Goal: Find specific page/section: Find specific page/section

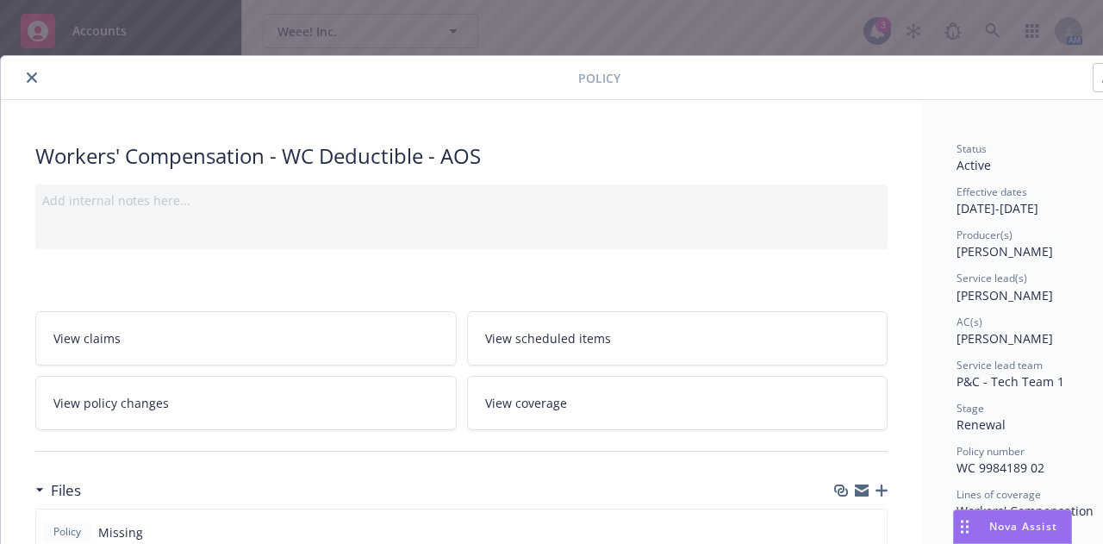
click at [34, 74] on icon "close" at bounding box center [32, 77] width 10 height 10
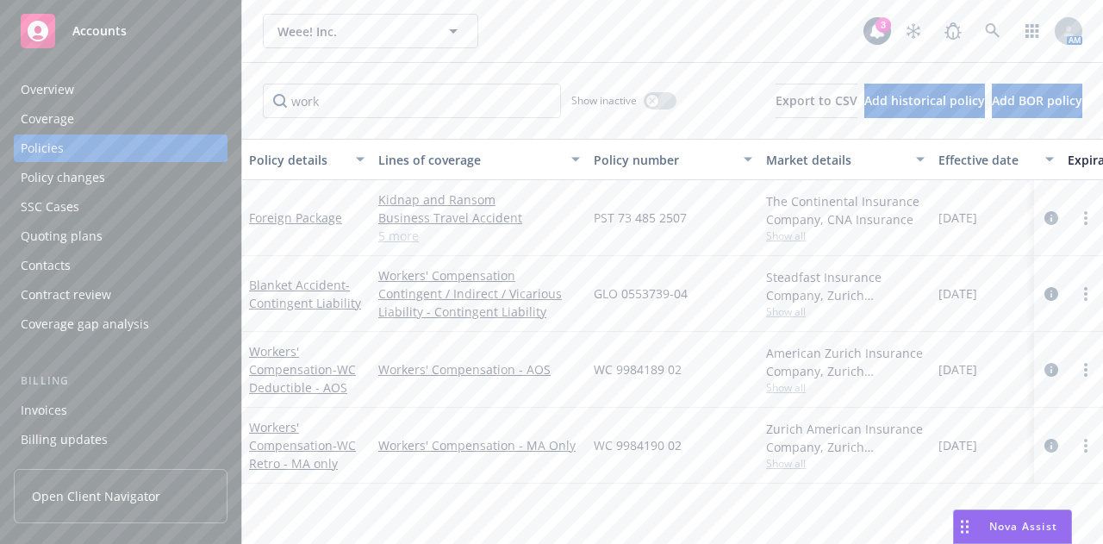
click at [589, 17] on div "Weee! Inc. Weee! Inc." at bounding box center [563, 31] width 601 height 34
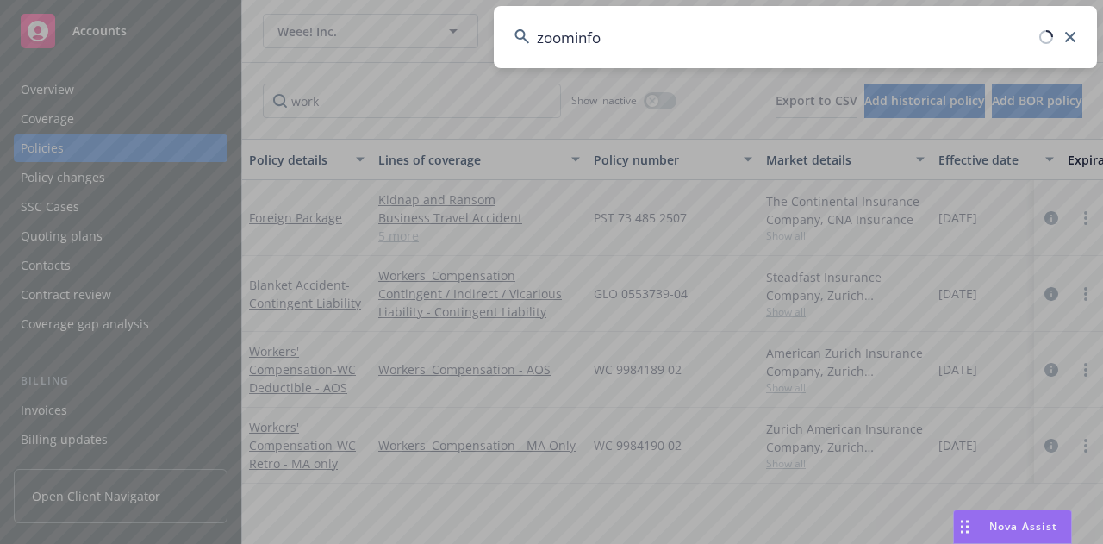
type input "zoominfo"
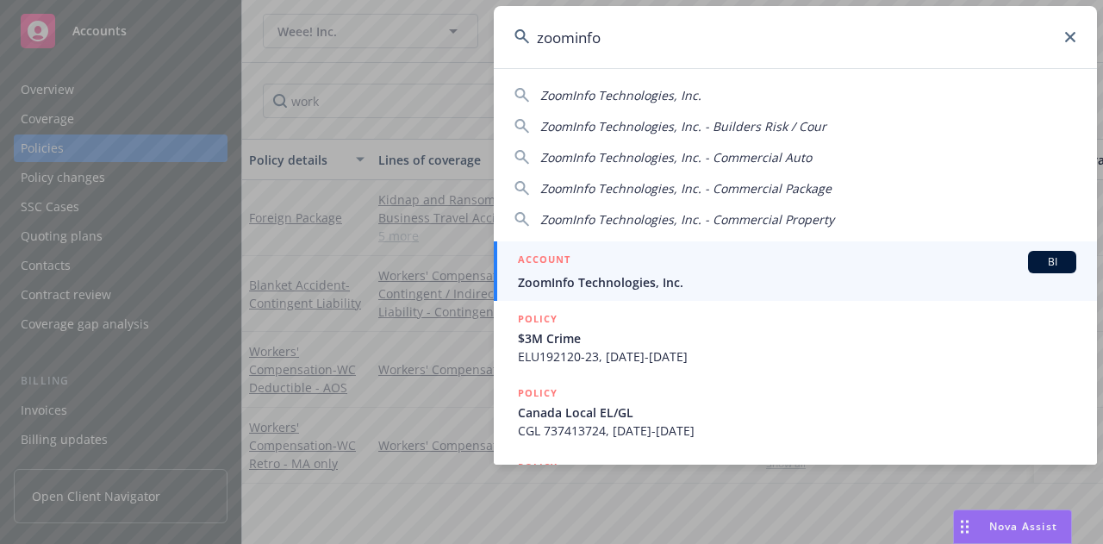
click at [638, 257] on div "ACCOUNT BI" at bounding box center [797, 262] width 558 height 22
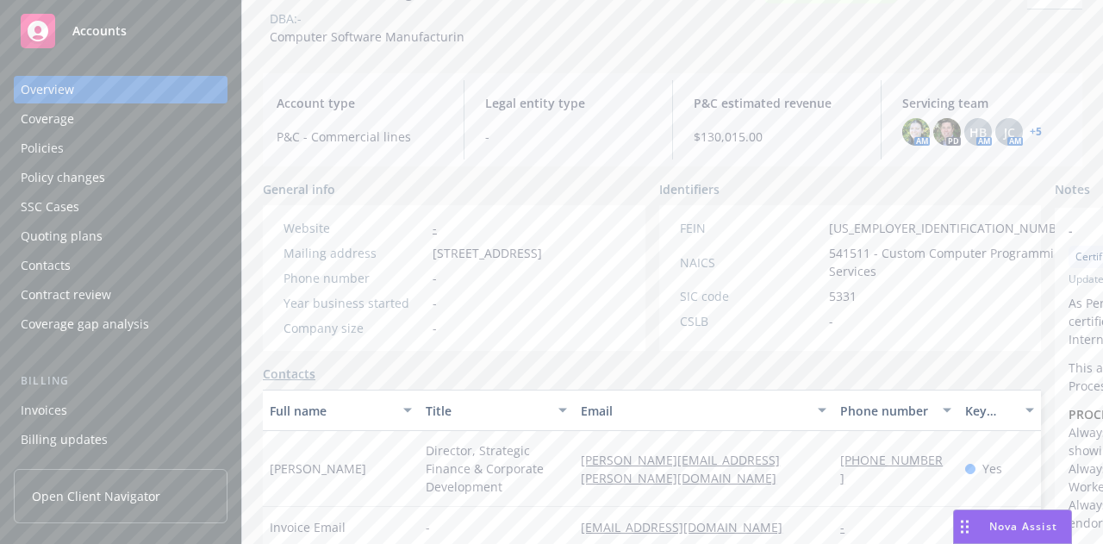
scroll to position [110, 0]
click at [189, 145] on div "Policies" at bounding box center [121, 148] width 200 height 28
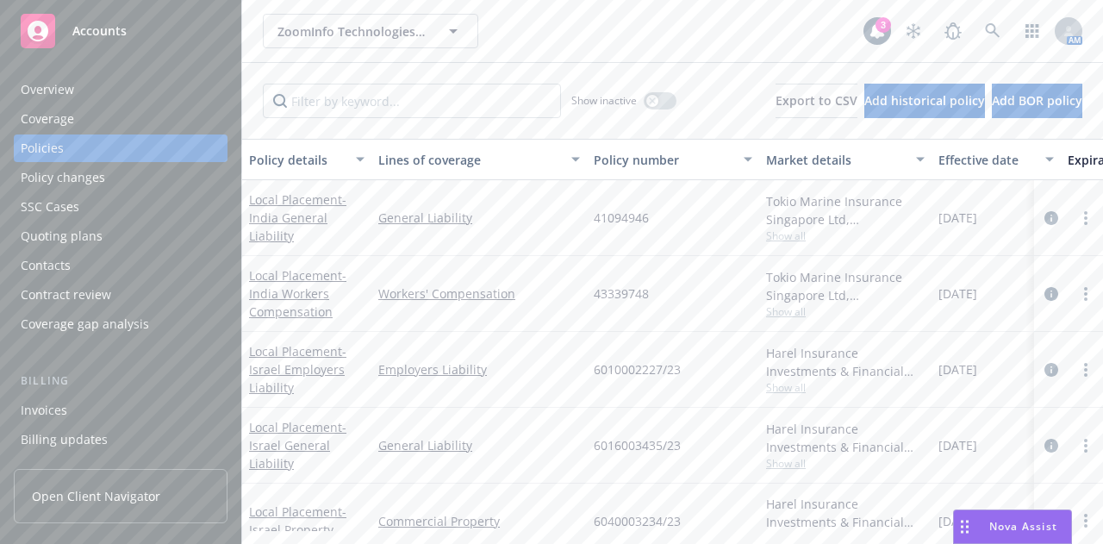
click at [128, 84] on div "Overview" at bounding box center [121, 90] width 200 height 28
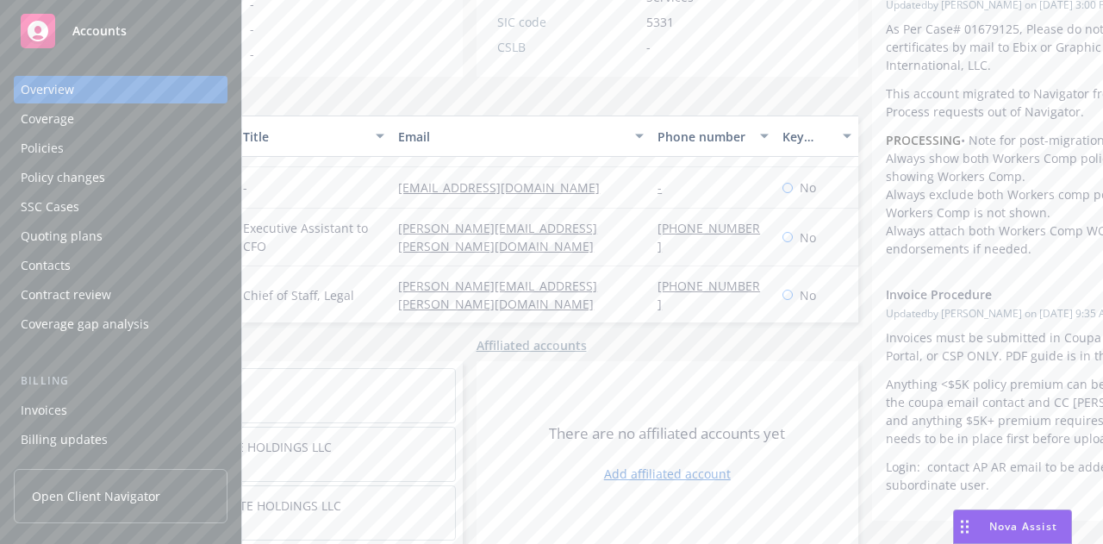
scroll to position [14, 0]
